Goal: Information Seeking & Learning: Learn about a topic

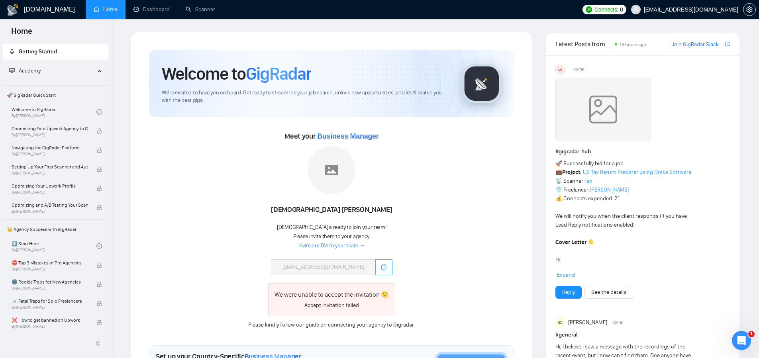
click at [380, 267] on icon "copy" at bounding box center [383, 267] width 6 height 6
click at [337, 241] on div "[DEMOGRAPHIC_DATA] is ready to join your team! Please invite them to your agenc…" at bounding box center [332, 237] width 110 height 26
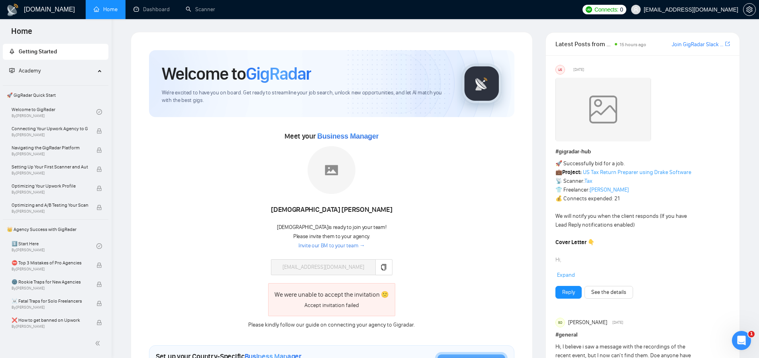
click at [337, 243] on link "Invite our BM to your team →" at bounding box center [331, 246] width 67 height 8
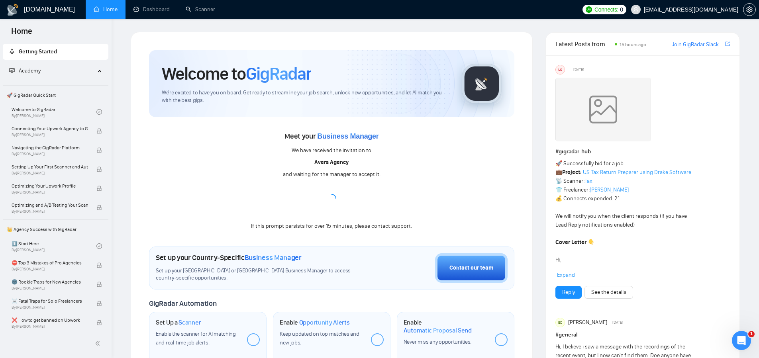
click at [65, 64] on span "Academy" at bounding box center [52, 71] width 86 height 16
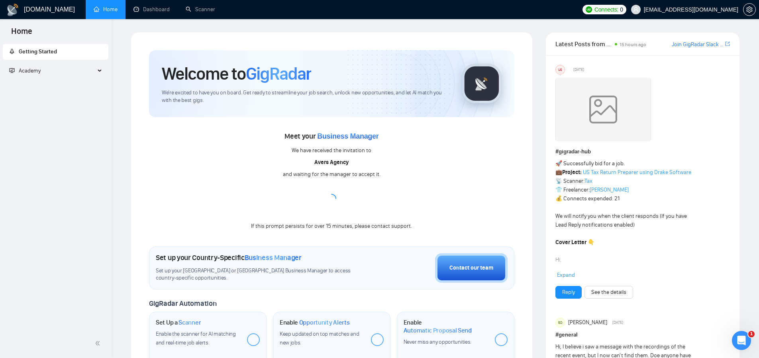
click at [63, 71] on span "Academy" at bounding box center [52, 71] width 86 height 16
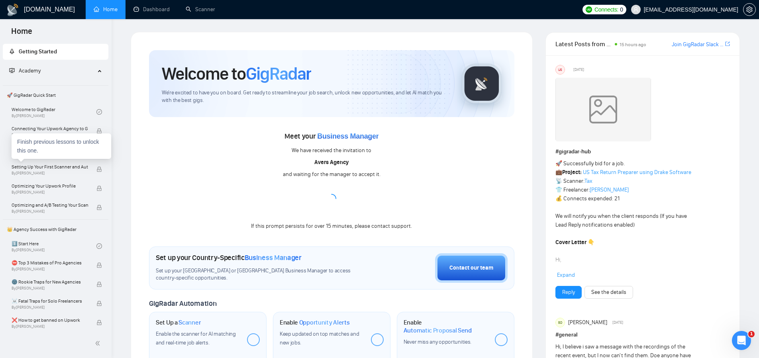
click at [92, 145] on div "Finish previous lessons to unlock this one." at bounding box center [62, 145] width 100 height 25
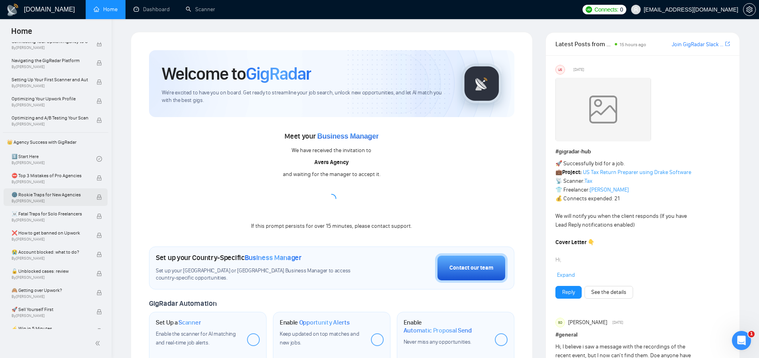
scroll to position [97, 0]
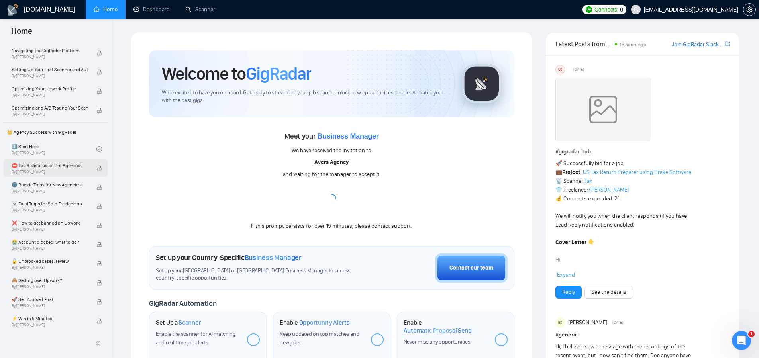
click at [98, 168] on icon "lock" at bounding box center [99, 168] width 6 height 6
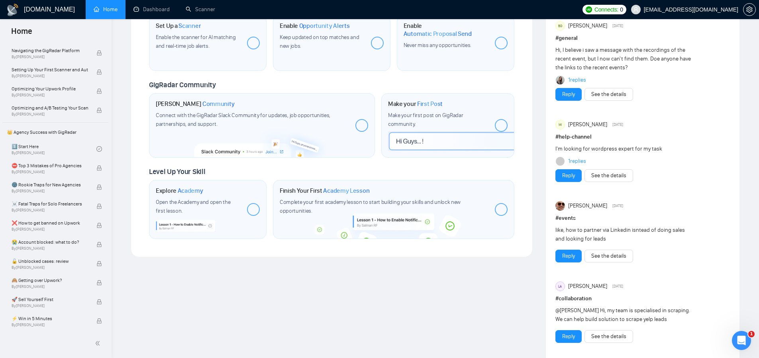
scroll to position [0, 0]
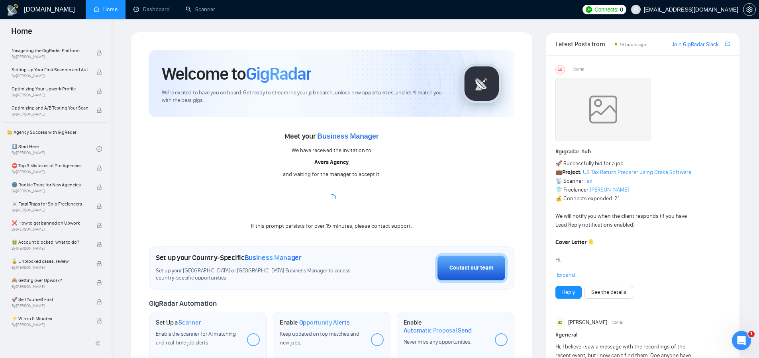
click at [691, 47] on link "Join GigRadar Slack Community" at bounding box center [697, 44] width 52 height 9
click at [397, 157] on div "Meet your Business Manager We have received the invitation to Avers Agency and …" at bounding box center [331, 180] width 365 height 101
click at [407, 163] on div "Meet your Business Manager We have received the invitation to Avers Agency and …" at bounding box center [331, 180] width 365 height 101
click at [470, 159] on div "Meet your Business Manager We have received the invitation to Avers Agency and …" at bounding box center [331, 180] width 365 height 101
click at [215, 6] on link "Scanner" at bounding box center [200, 9] width 29 height 7
